Goal: Task Accomplishment & Management: Use online tool/utility

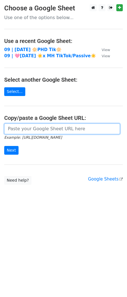
click at [24, 125] on input "url" at bounding box center [62, 129] width 116 height 11
paste input "https://docs.google.com/spreadsheets/d/1GjTCH9V46S9ECnO4gRWKNzljuyO51_tsx3wITdB…"
type input "https://docs.google.com/spreadsheets/d/1GjTCH9V46S9ECnO4gRWKNzljuyO51_tsx3wITdB…"
click at [4, 146] on input "Next" at bounding box center [11, 150] width 14 height 9
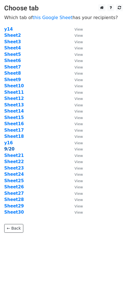
click at [10, 149] on strong "9/20" at bounding box center [9, 149] width 10 height 5
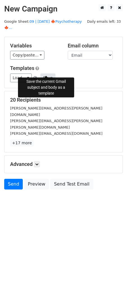
click at [48, 74] on button "Save" at bounding box center [47, 78] width 15 height 9
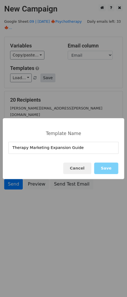
type input "Therapy Marketing Expansion Guide"
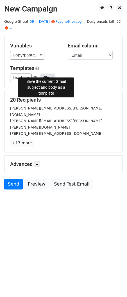
click at [45, 74] on button "Save" at bounding box center [47, 78] width 15 height 9
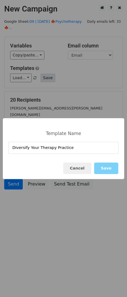
type input "Diversify Your Therapy Practice"
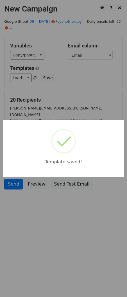
drag, startPoint x: 74, startPoint y: 80, endPoint x: 63, endPoint y: 186, distance: 106.6
click at [74, 80] on div "Template saved!" at bounding box center [63, 148] width 127 height 297
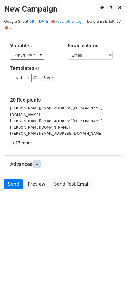
click at [39, 161] on link at bounding box center [37, 164] width 6 height 6
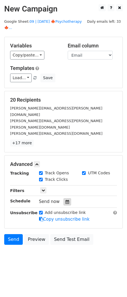
click at [66, 200] on icon at bounding box center [68, 202] width 4 height 4
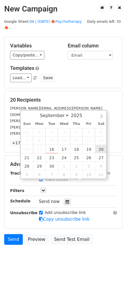
type input "2025-09-20 12:00"
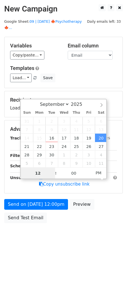
scroll to position [0, 0]
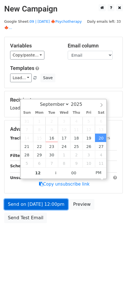
click at [49, 199] on link "Send on Sep 20 at 12:00pm" at bounding box center [36, 204] width 64 height 11
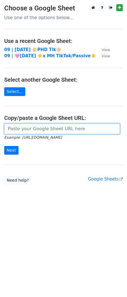
click at [36, 129] on input "url" at bounding box center [62, 129] width 116 height 11
paste input "https://docs.google.com/spreadsheets/d/1GjTCH9V46S9ECnO4gRWKNzljuyO51_tsx3wITdB…"
type input "[URL][DOMAIN_NAME]"
click at [4, 146] on input "Next" at bounding box center [11, 150] width 14 height 9
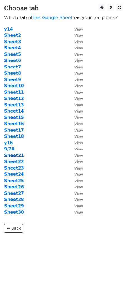
click at [13, 158] on strong "Sheet21" at bounding box center [14, 155] width 20 height 5
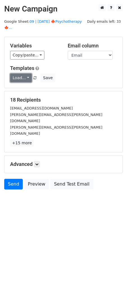
click at [20, 74] on link "Load..." at bounding box center [21, 78] width 22 height 9
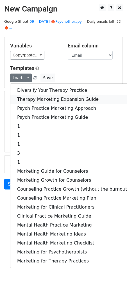
click at [31, 96] on link "Therapy Marketing Expansion Guide" at bounding box center [72, 99] width 125 height 9
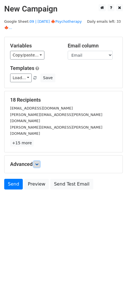
click at [36, 161] on link at bounding box center [37, 164] width 6 height 6
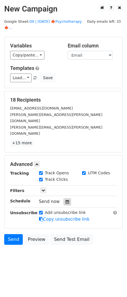
click at [65, 198] on div at bounding box center [68, 201] width 8 height 7
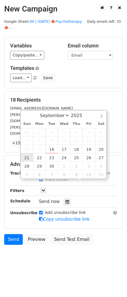
type input "[DATE] 12:00"
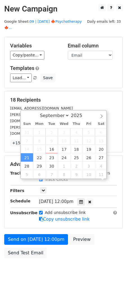
scroll to position [0, 0]
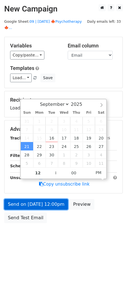
click at [31, 199] on link "Send on [DATE] 12:00pm" at bounding box center [36, 204] width 64 height 11
